Goal: Check status: Check status

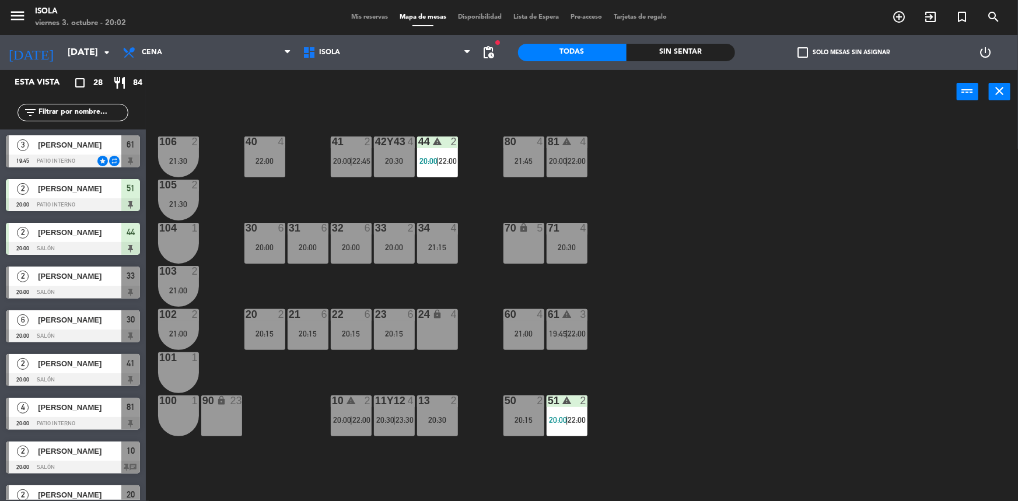
scroll to position [198, 0]
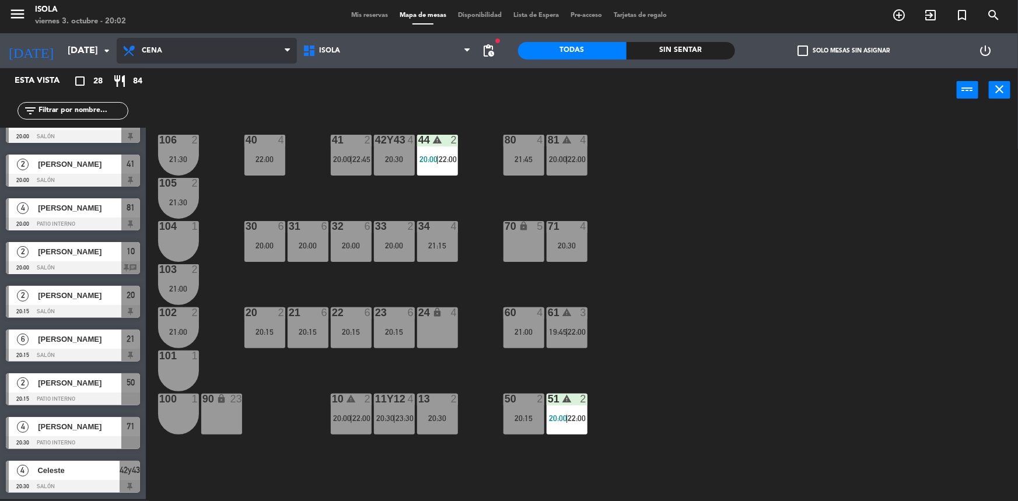
click at [175, 54] on span "Cena" at bounding box center [207, 51] width 180 height 26
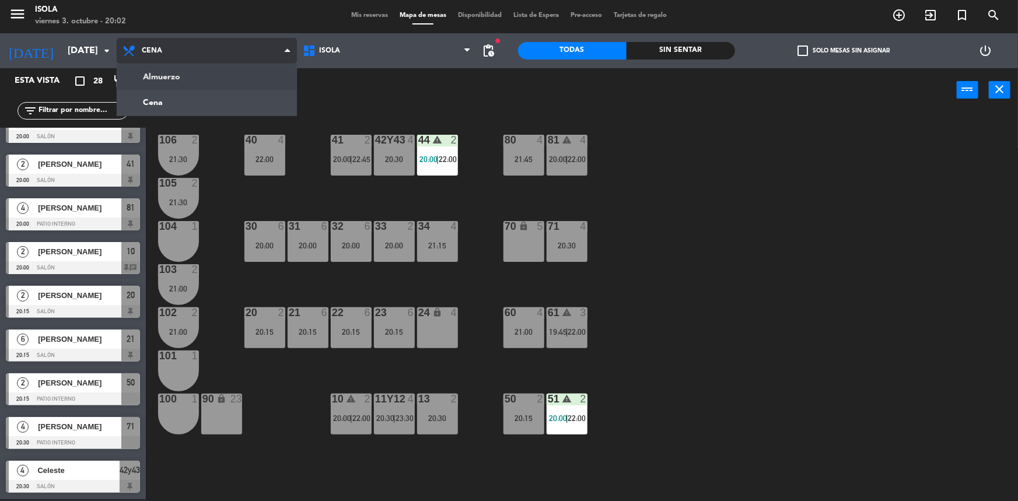
click at [176, 75] on ng-component "menu [PERSON_NAME][DATE] 3. octubre - 20:02 Mis reservas Mapa de mesas Disponib…" at bounding box center [509, 249] width 1018 height 503
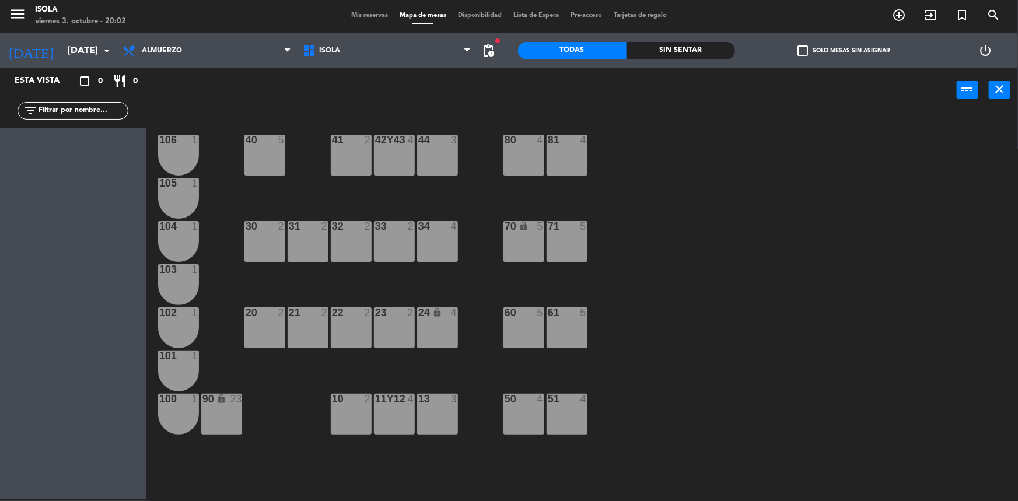
scroll to position [0, 0]
click at [997, 90] on icon "close" at bounding box center [1000, 89] width 14 height 14
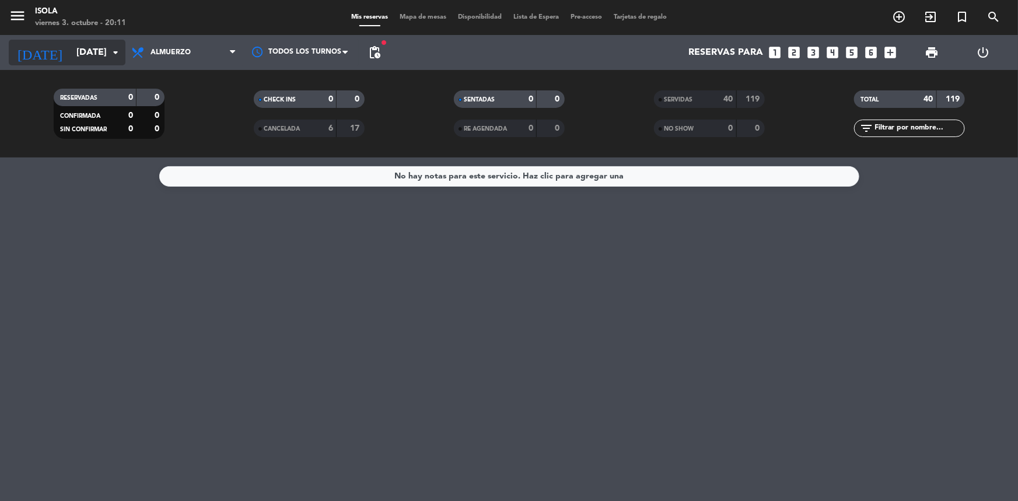
click at [82, 58] on input "[DATE]" at bounding box center [132, 52] width 123 height 23
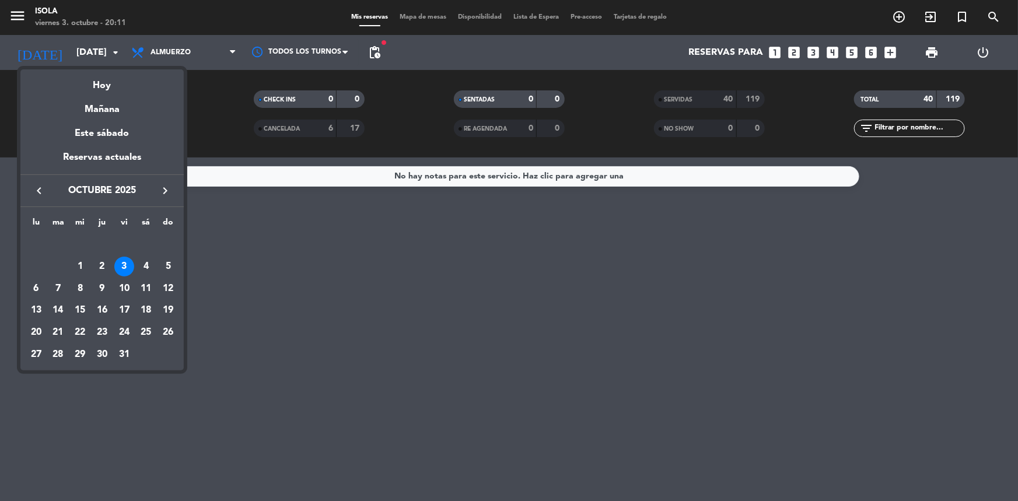
click at [162, 50] on div at bounding box center [509, 250] width 1018 height 501
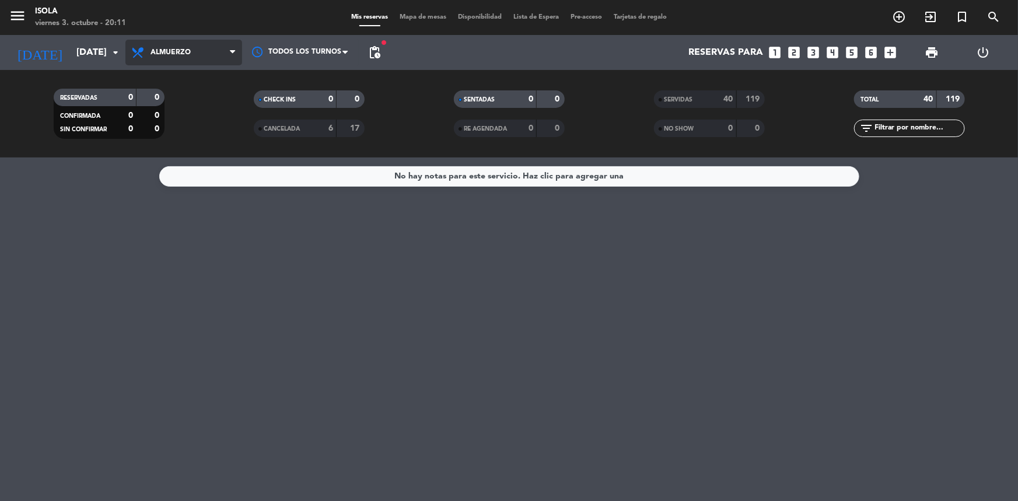
click at [187, 56] on span "Almuerzo" at bounding box center [183, 53] width 117 height 26
click at [174, 129] on div "menu [PERSON_NAME][DATE] 3. octubre - 20:11 Mis reservas Mapa de mesas Disponib…" at bounding box center [509, 79] width 1018 height 158
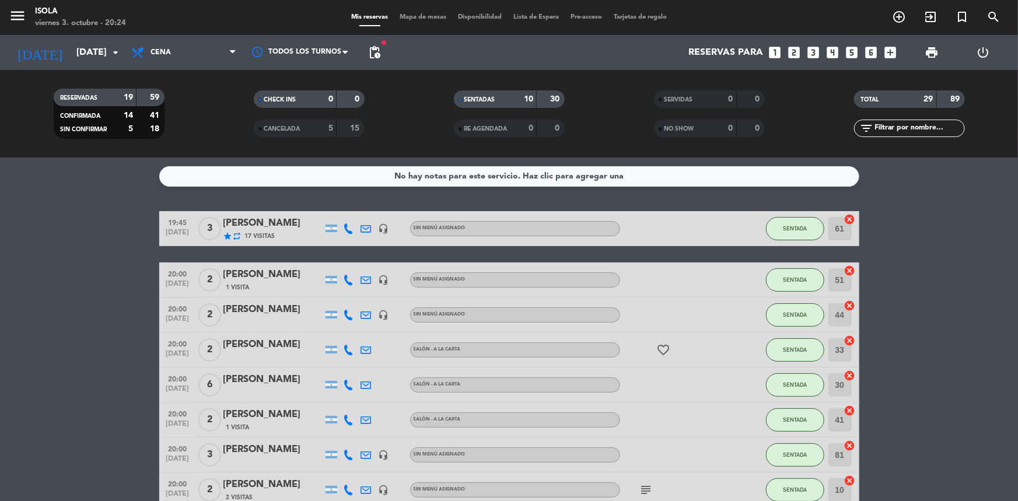
click at [412, 18] on span "Mapa de mesas" at bounding box center [423, 17] width 58 height 6
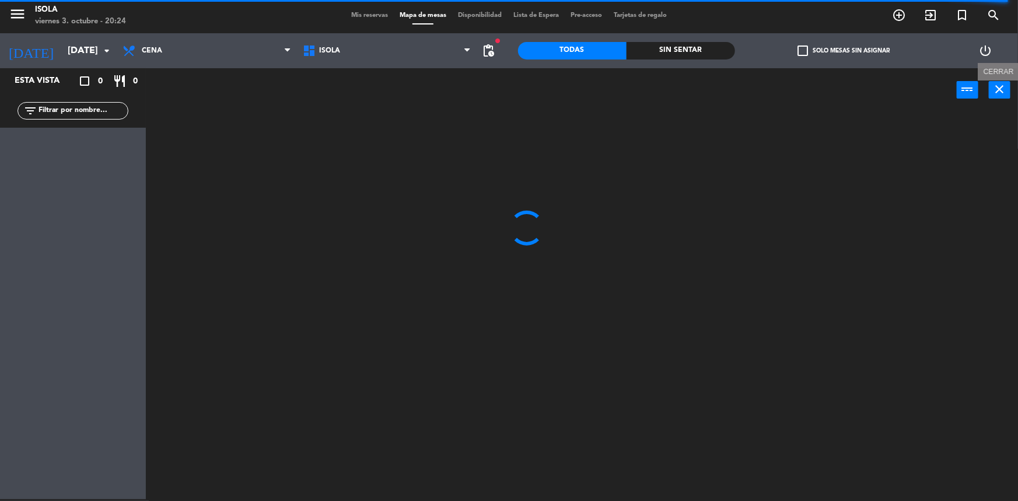
click at [1007, 86] on button "close" at bounding box center [1000, 90] width 22 height 18
